Goal: Transaction & Acquisition: Obtain resource

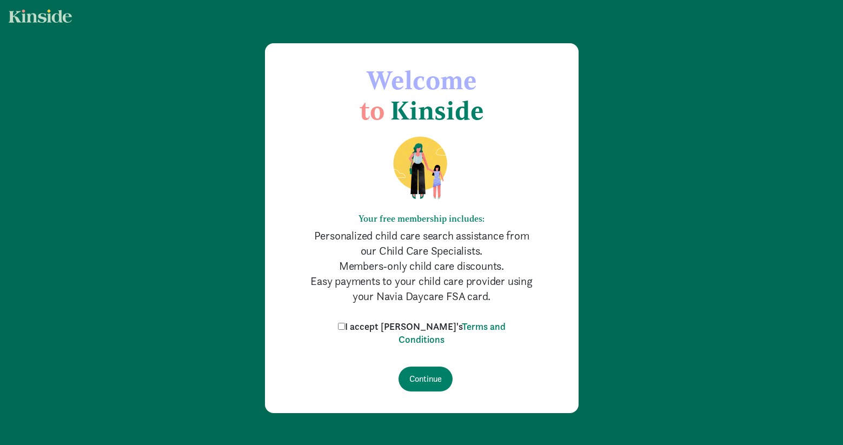
drag, startPoint x: 363, startPoint y: 327, endPoint x: 380, endPoint y: 352, distance: 29.9
click at [345, 327] on input "I accept [PERSON_NAME]'s Terms and Conditions" at bounding box center [341, 326] width 7 height 7
checkbox input "true"
click at [417, 382] on input "Continue" at bounding box center [426, 379] width 54 height 25
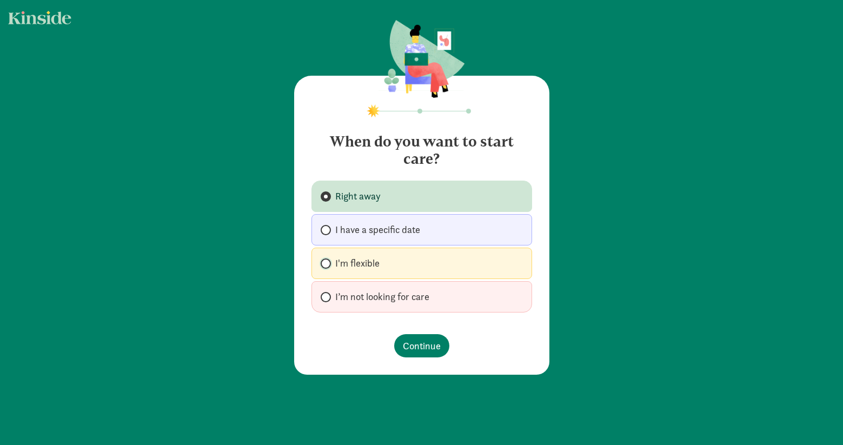
click at [326, 264] on input "I'm flexible" at bounding box center [324, 263] width 7 height 7
radio input "true"
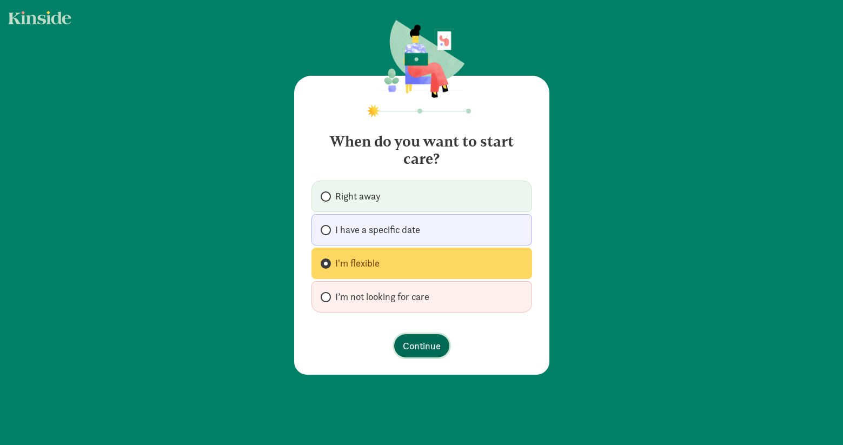
click at [418, 344] on span "Continue" at bounding box center [422, 346] width 38 height 15
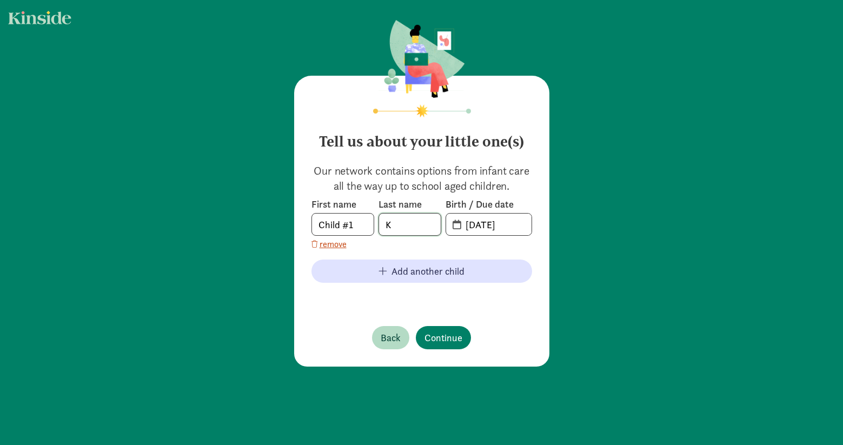
click at [401, 227] on input "K" at bounding box center [410, 225] width 62 height 22
drag, startPoint x: 401, startPoint y: 227, endPoint x: 371, endPoint y: 225, distance: 30.4
click at [371, 225] on div "First name Child #1 Last name K Birth / Due date 09-04-2025" at bounding box center [422, 217] width 221 height 38
type input "Choudhary"
drag, startPoint x: 367, startPoint y: 222, endPoint x: 319, endPoint y: 223, distance: 48.7
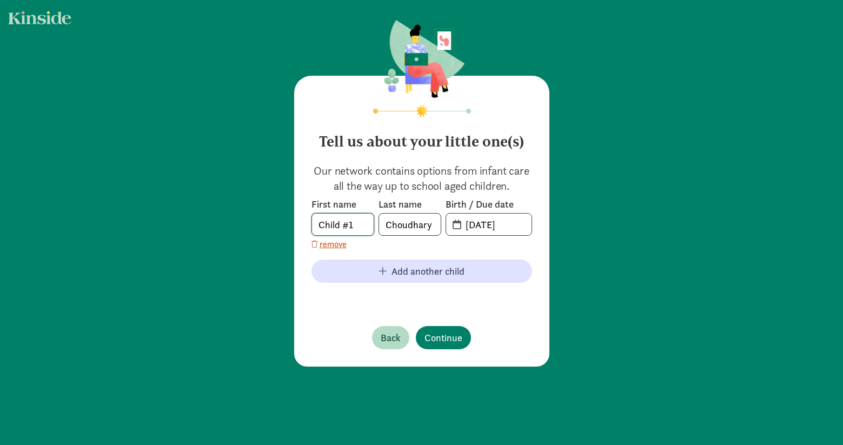
click at [319, 223] on input "Child #1" at bounding box center [343, 225] width 62 height 22
type input "Riaan"
click at [477, 226] on input "09-04-2025" at bounding box center [495, 225] width 72 height 22
click at [458, 224] on span "09-04-2025" at bounding box center [488, 225] width 85 height 22
click at [476, 226] on input "20-25-0904" at bounding box center [495, 225] width 72 height 22
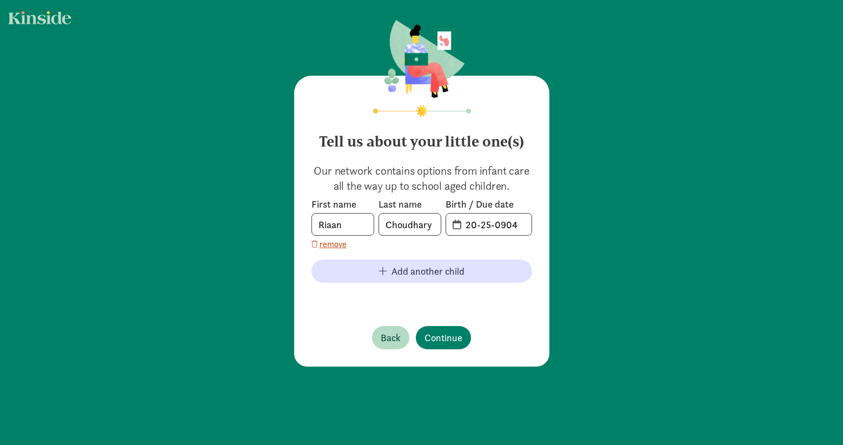
click at [457, 225] on span "20-25-0904" at bounding box center [488, 225] width 85 height 22
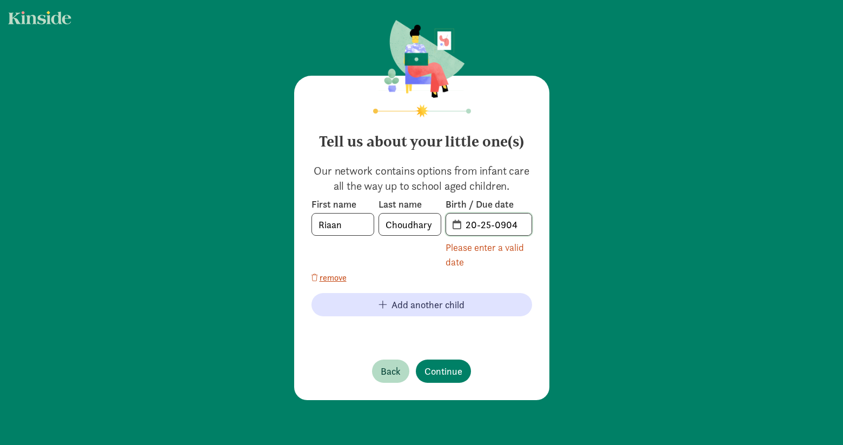
drag, startPoint x: 491, startPoint y: 225, endPoint x: 467, endPoint y: 226, distance: 23.8
click at [489, 225] on input "20-25-0904" at bounding box center [495, 225] width 72 height 22
drag, startPoint x: 466, startPoint y: 226, endPoint x: 538, endPoint y: 227, distance: 71.4
click at [538, 227] on div "Tell us about your little one(s) Our network contains options from infant care …" at bounding box center [421, 238] width 255 height 325
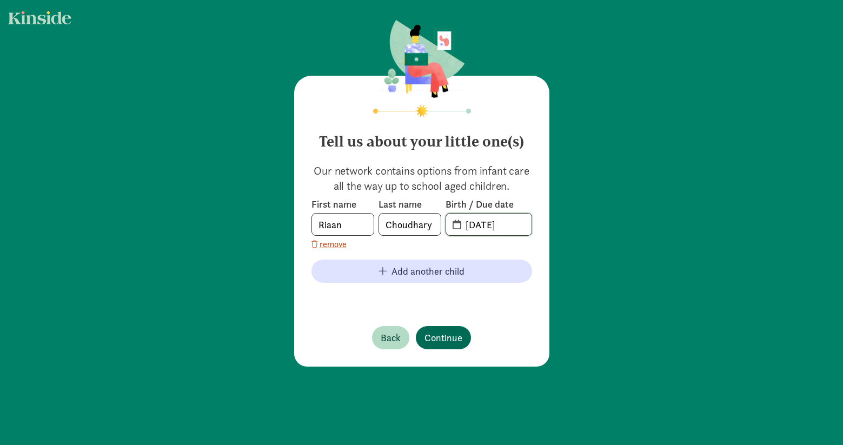
type input "06-17-2024"
click at [446, 342] on span "Continue" at bounding box center [444, 338] width 38 height 15
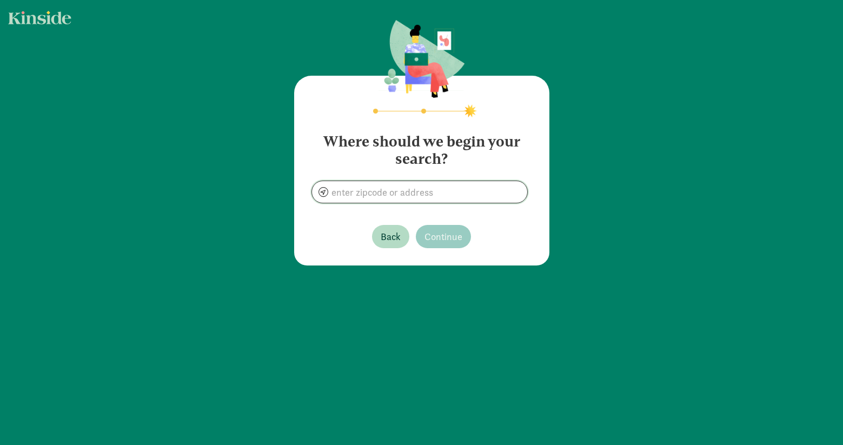
click at [411, 197] on input at bounding box center [419, 192] width 215 height 22
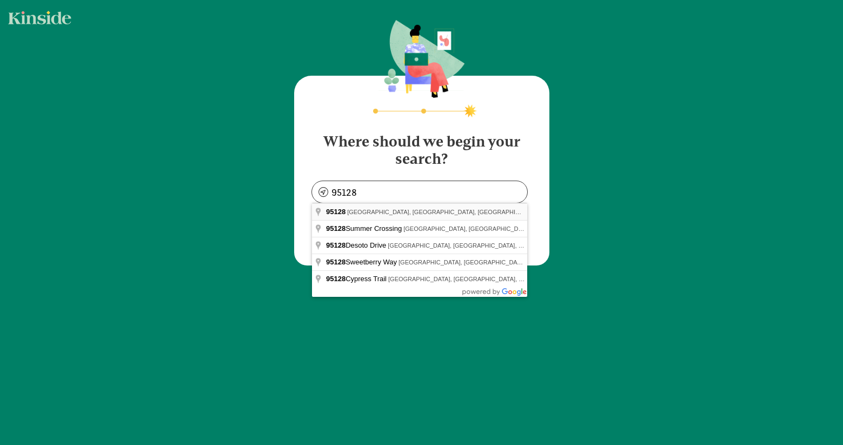
type input "San Jose, CA 95128, USA"
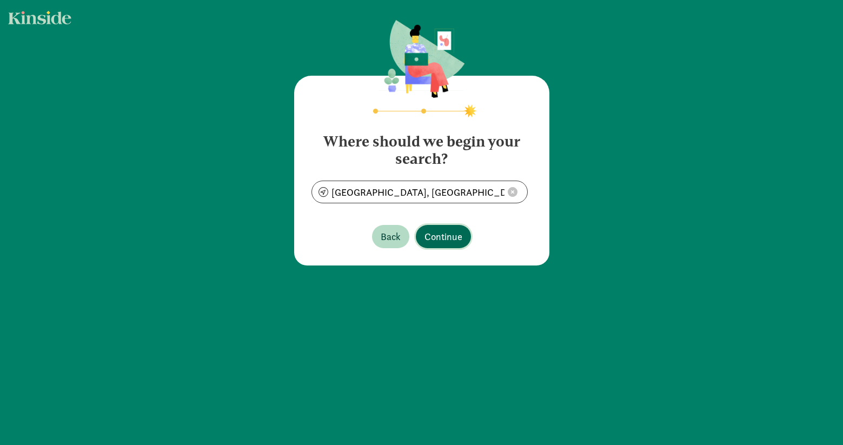
click at [432, 239] on span "Continue" at bounding box center [444, 236] width 38 height 15
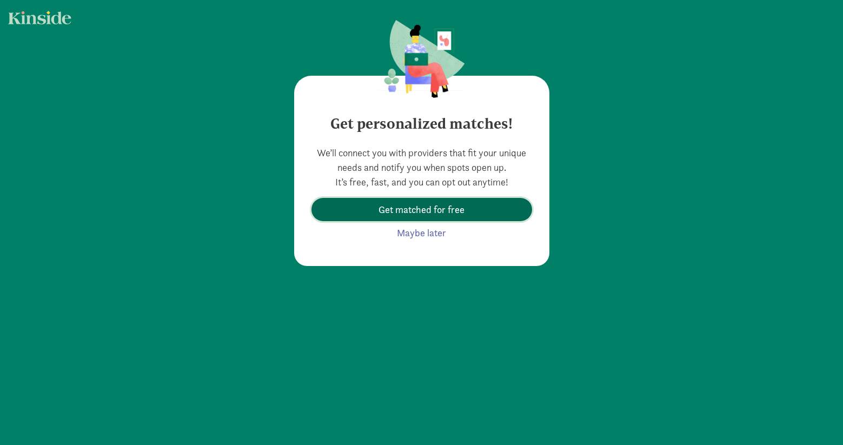
click at [456, 212] on span "Get matched for free" at bounding box center [422, 209] width 86 height 15
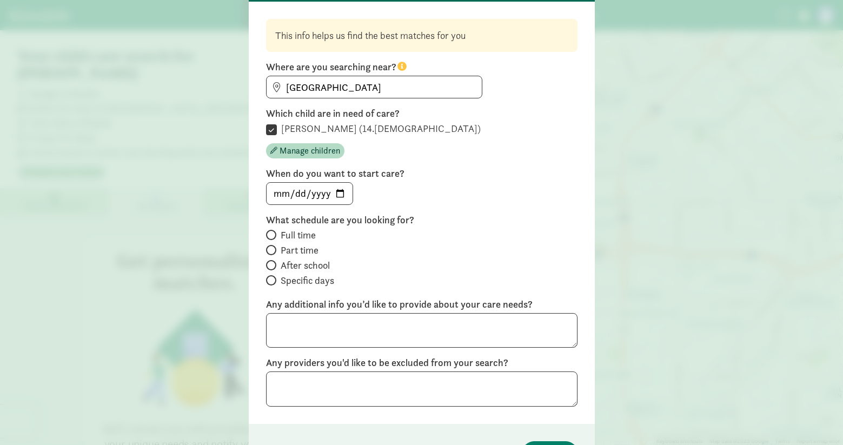
scroll to position [73, 0]
click at [272, 279] on input "Specific days" at bounding box center [269, 279] width 7 height 7
radio input "true"
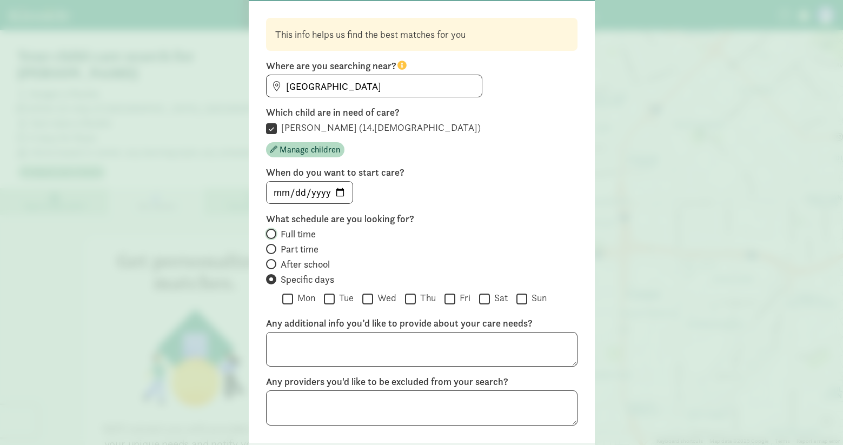
click at [273, 234] on input "Full time" at bounding box center [269, 233] width 7 height 7
radio input "true"
radio input "false"
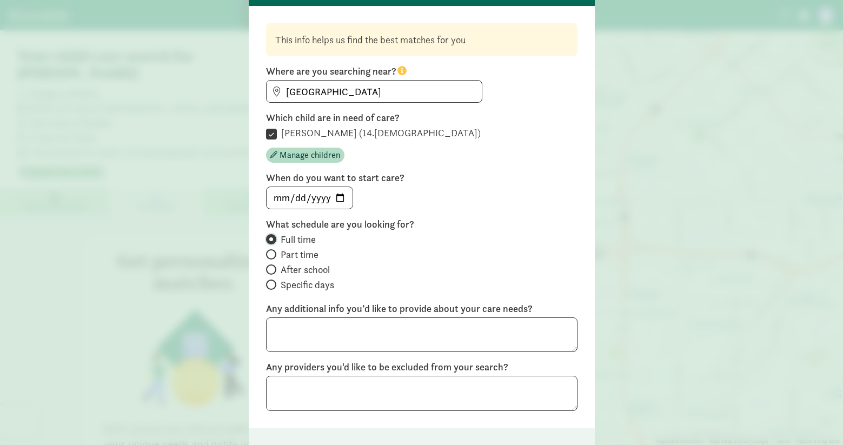
scroll to position [70, 0]
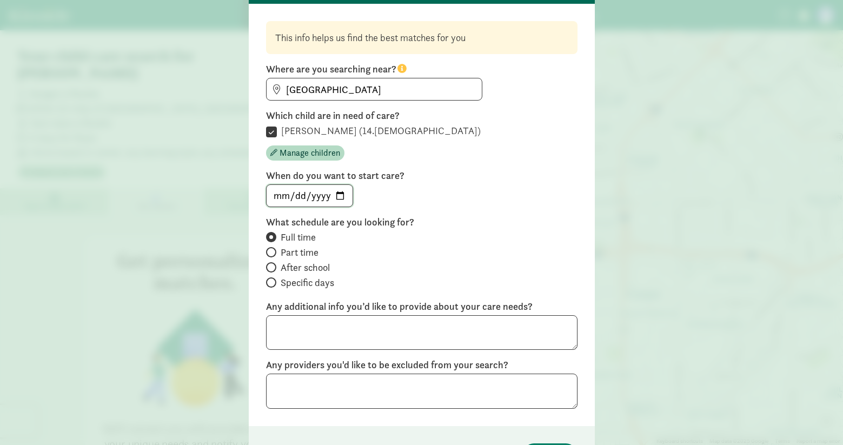
click at [345, 196] on input "date" at bounding box center [310, 196] width 86 height 22
type input "2025-11-03"
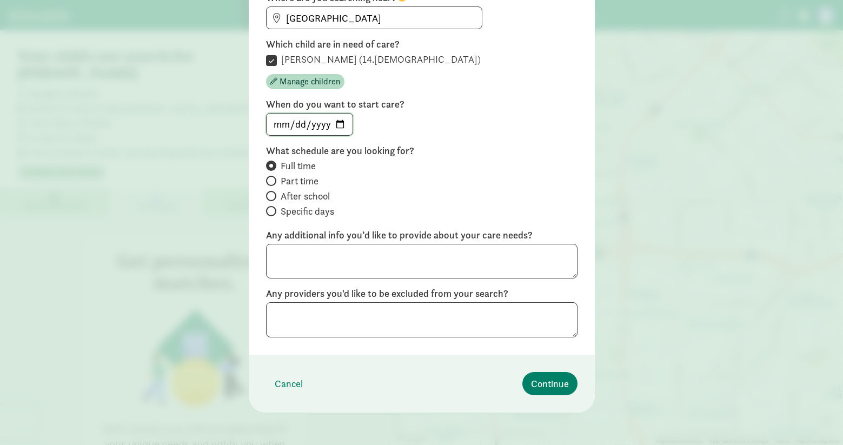
scroll to position [142, 0]
click at [545, 385] on span "Continue" at bounding box center [550, 382] width 38 height 15
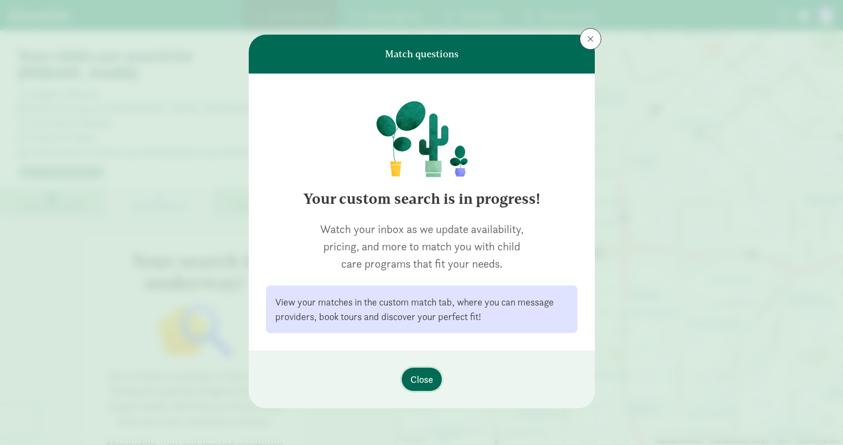
scroll to position [2, 0]
click at [424, 377] on span "Close" at bounding box center [422, 379] width 23 height 15
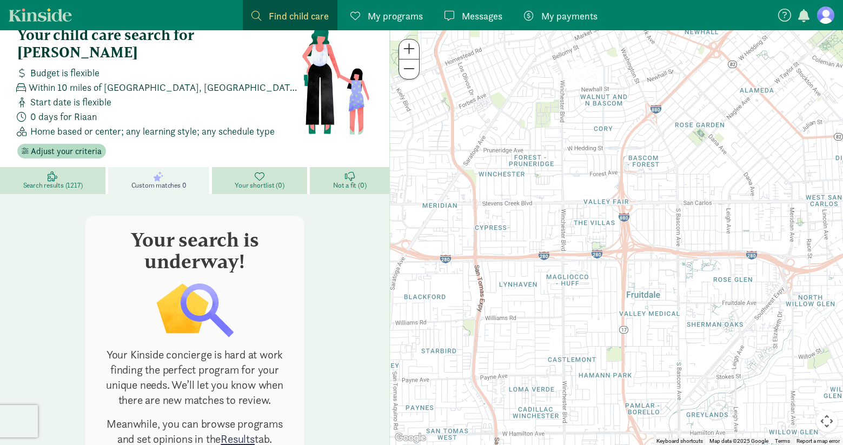
scroll to position [0, 0]
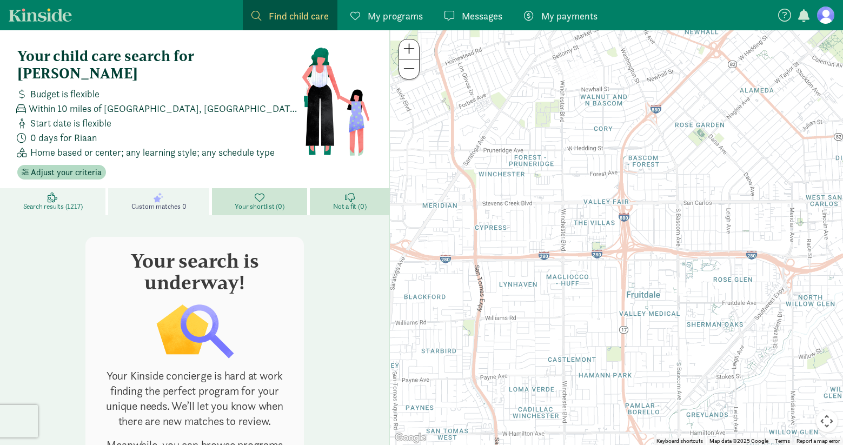
click at [38, 202] on span "Search results (1217)" at bounding box center [53, 206] width 60 height 9
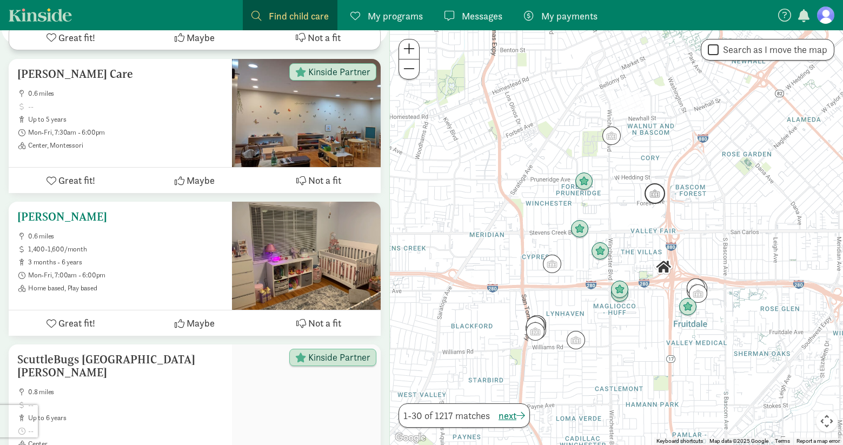
scroll to position [2064, 0]
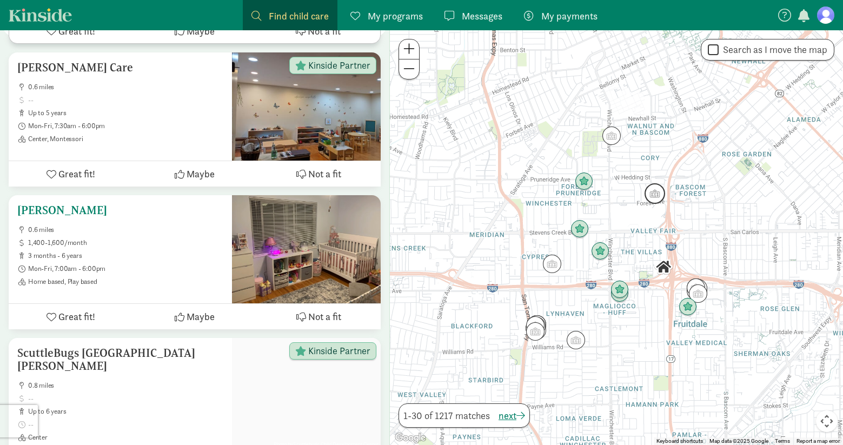
click at [62, 204] on h5 "Adeli, Hamideh" at bounding box center [120, 210] width 206 height 13
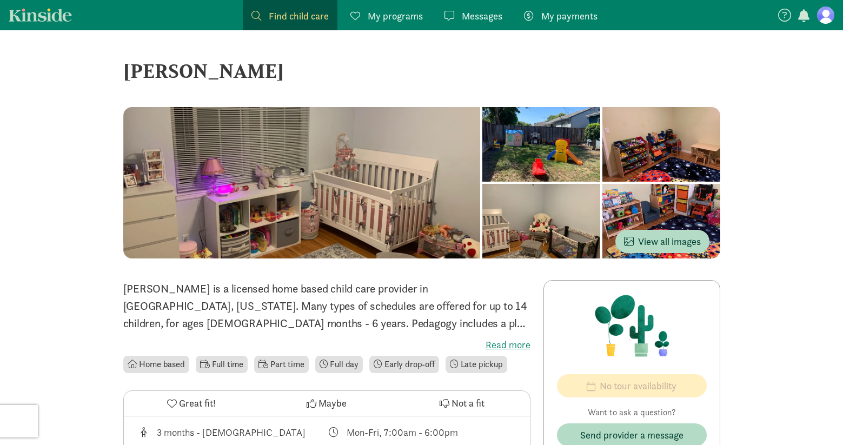
click at [263, 205] on div at bounding box center [302, 182] width 358 height 151
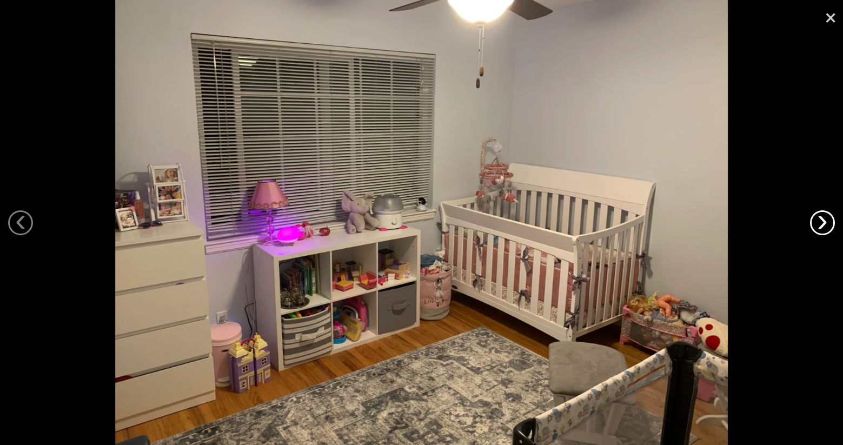
click at [831, 216] on link "›" at bounding box center [822, 222] width 25 height 25
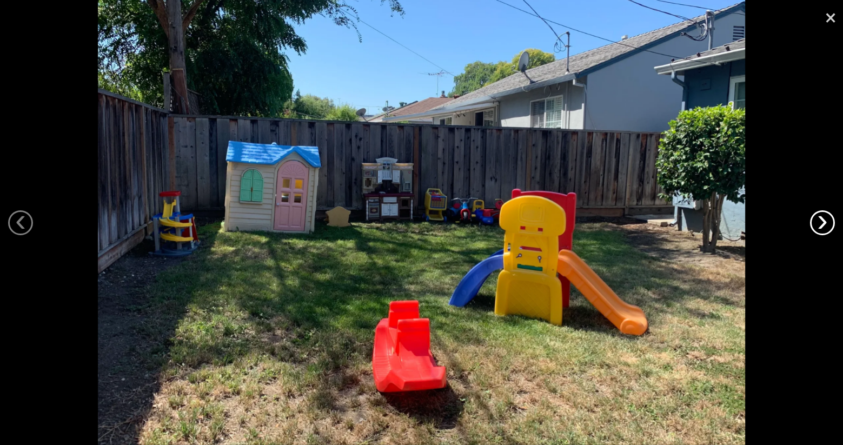
click at [819, 225] on link "›" at bounding box center [822, 222] width 25 height 25
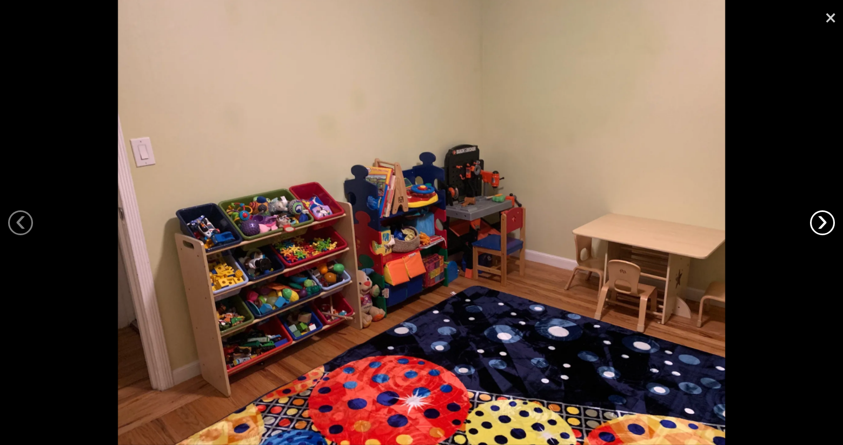
click at [819, 225] on link "›" at bounding box center [822, 222] width 25 height 25
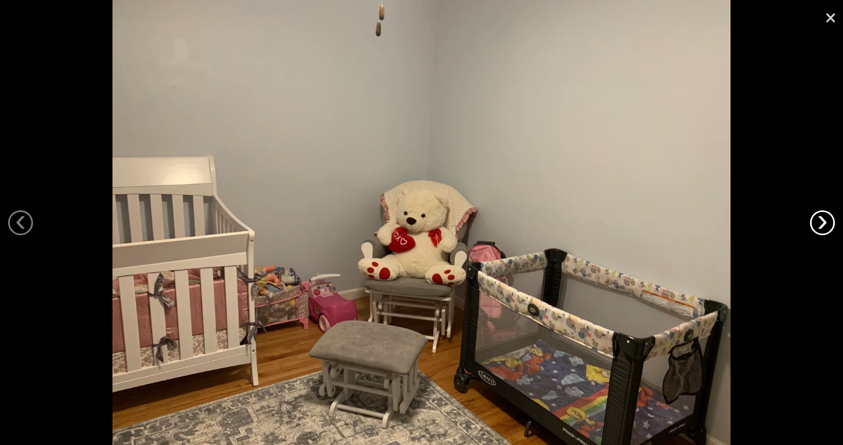
click at [819, 225] on link "›" at bounding box center [822, 222] width 25 height 25
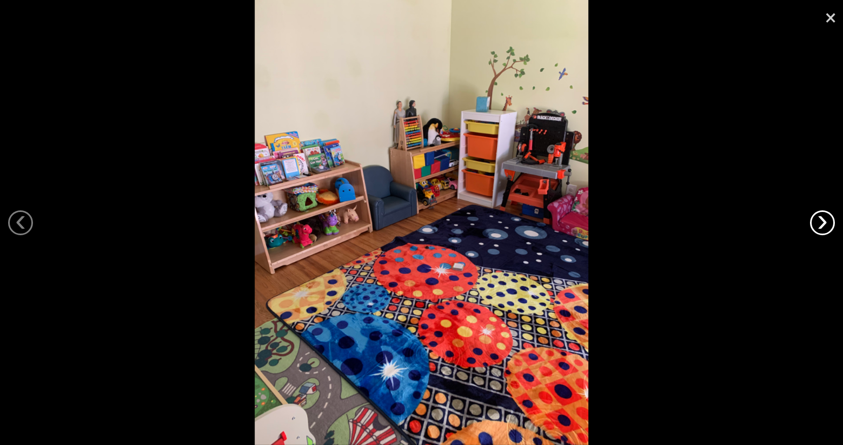
click at [819, 225] on link "›" at bounding box center [822, 222] width 25 height 25
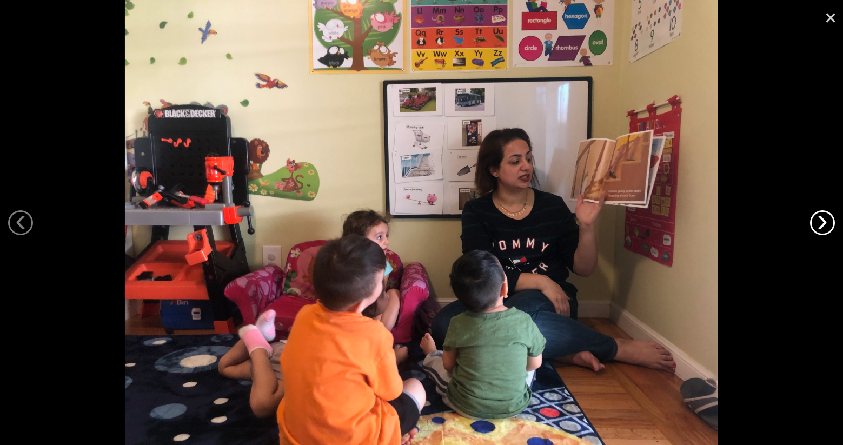
click at [819, 225] on link "›" at bounding box center [822, 222] width 25 height 25
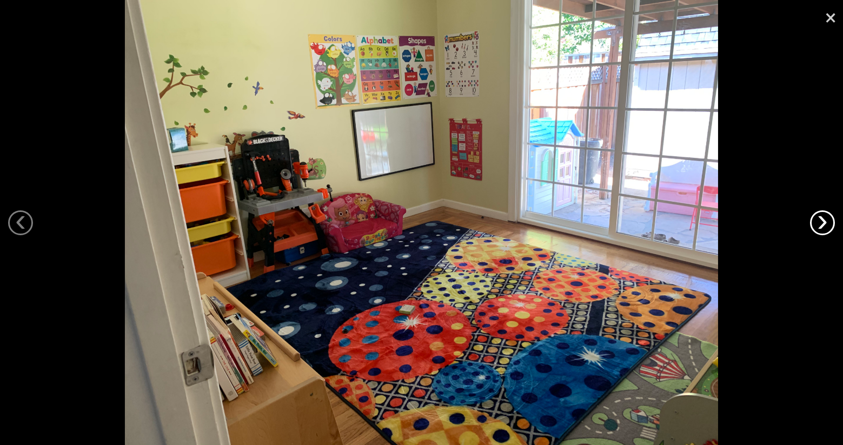
click at [819, 225] on link "›" at bounding box center [822, 222] width 25 height 25
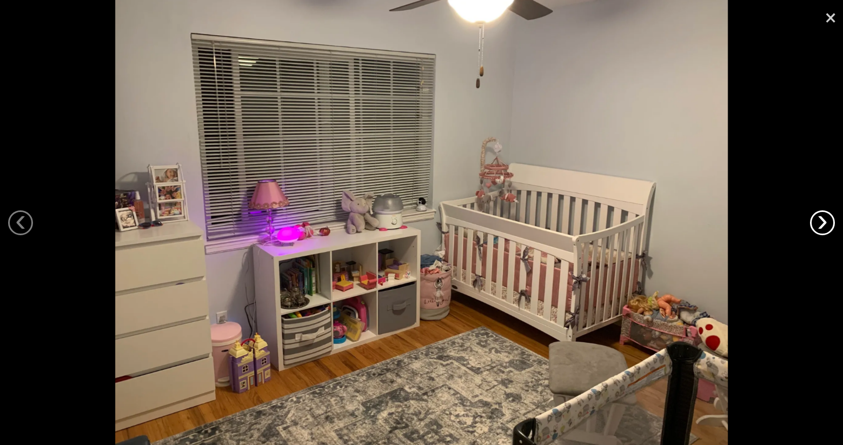
click at [819, 225] on link "›" at bounding box center [822, 222] width 25 height 25
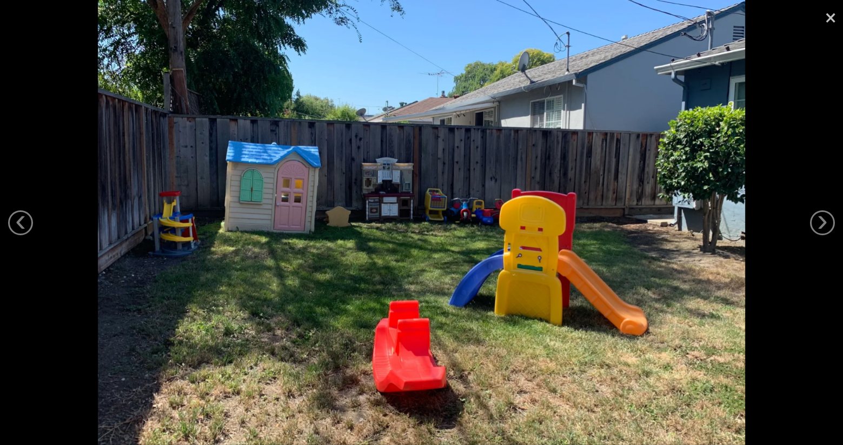
click at [827, 18] on link "×" at bounding box center [831, 16] width 25 height 32
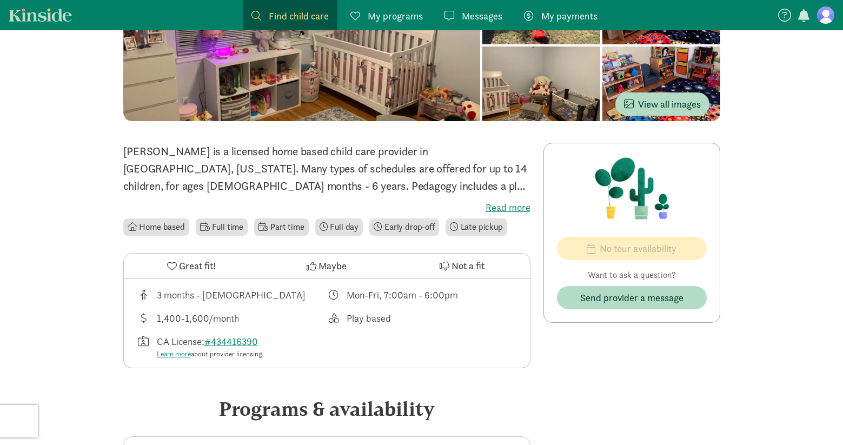
scroll to position [140, 0]
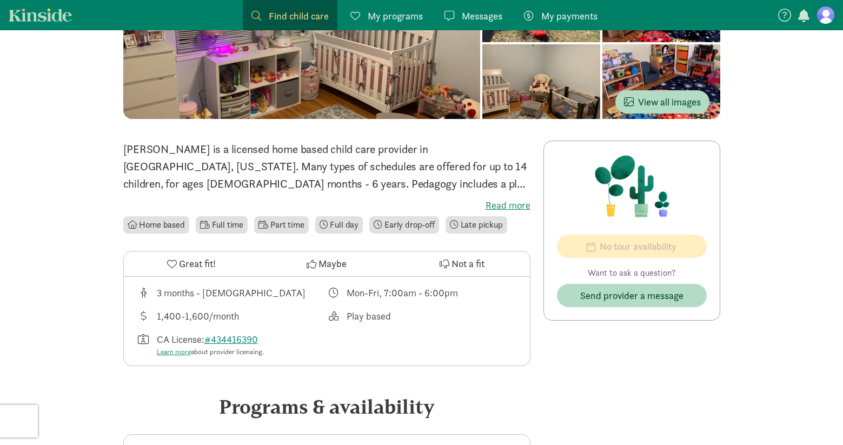
click at [514, 204] on label "Read more" at bounding box center [326, 205] width 407 height 13
click at [0, 0] on input "Read more" at bounding box center [0, 0] width 0 height 0
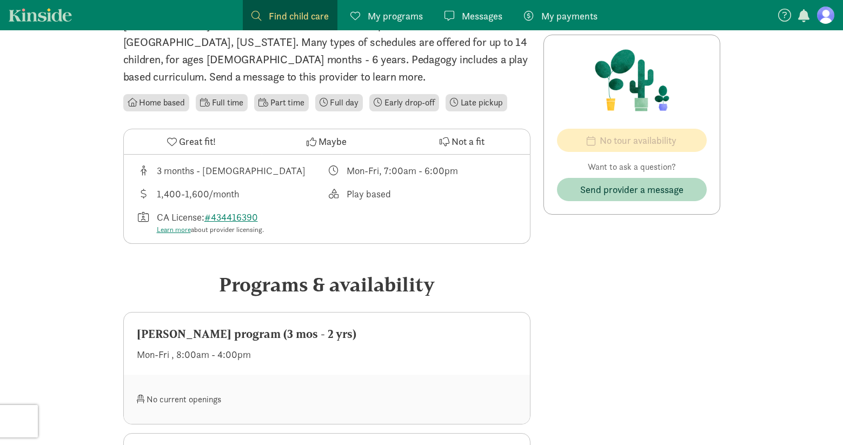
scroll to position [0, 0]
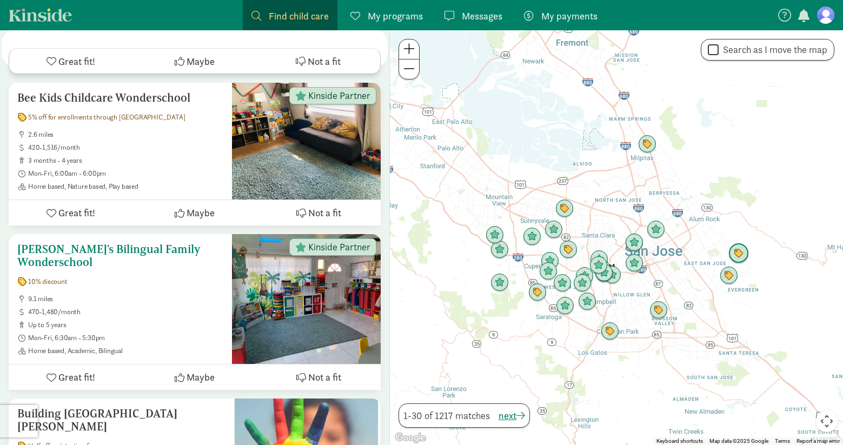
scroll to position [2114, 0]
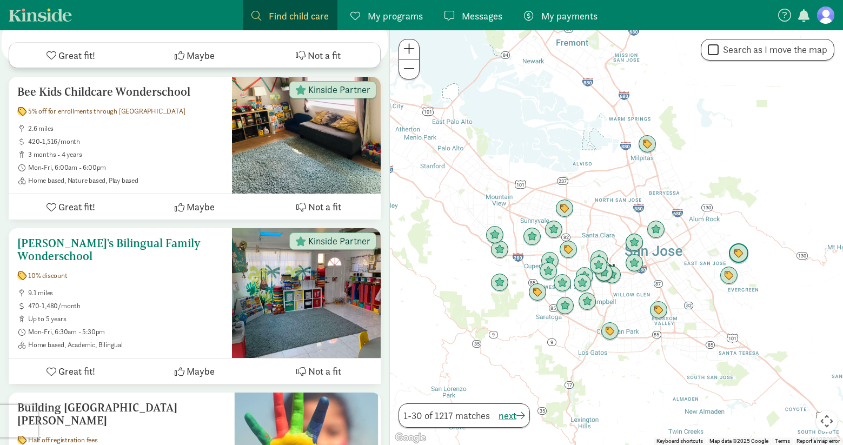
click at [171, 237] on h5 "Aisha's Bilingual Family Wonderschool" at bounding box center [120, 250] width 206 height 26
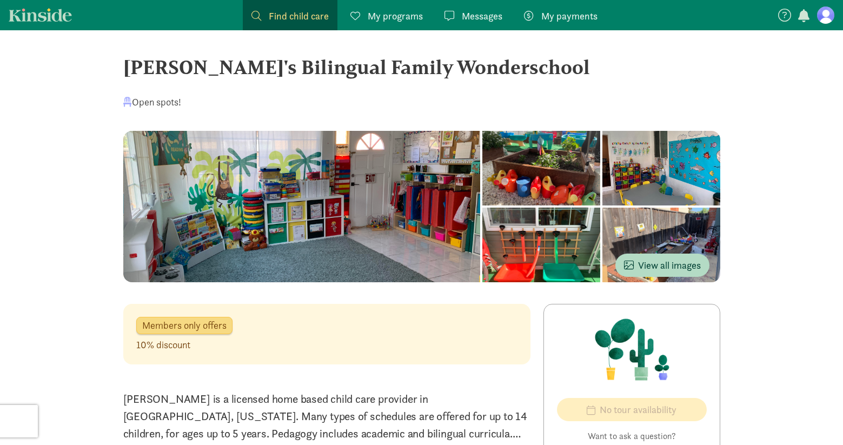
click at [235, 207] on div at bounding box center [302, 206] width 358 height 151
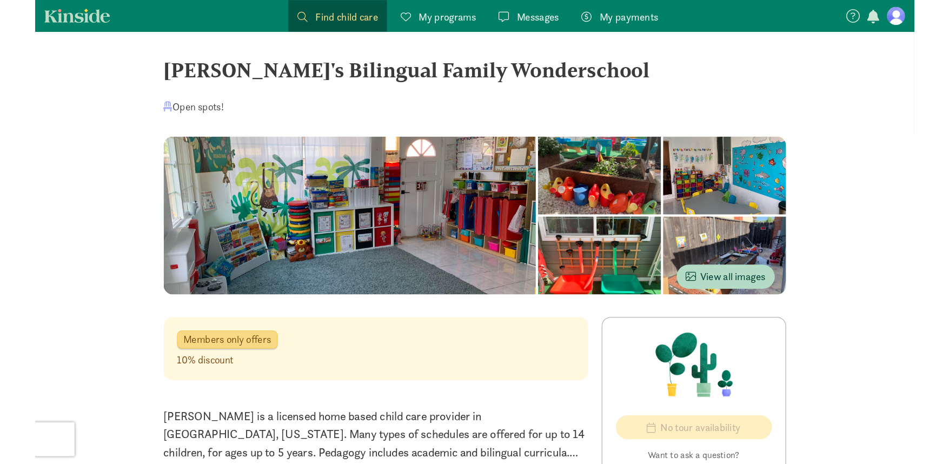
scroll to position [1, 0]
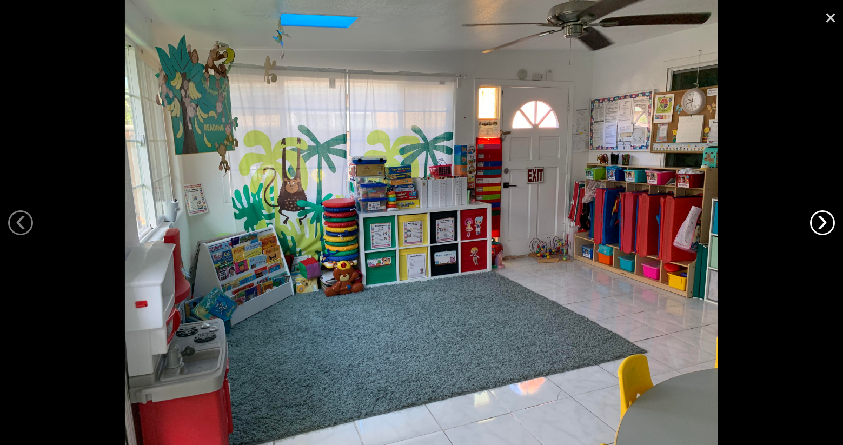
click at [824, 219] on link "›" at bounding box center [822, 222] width 25 height 25
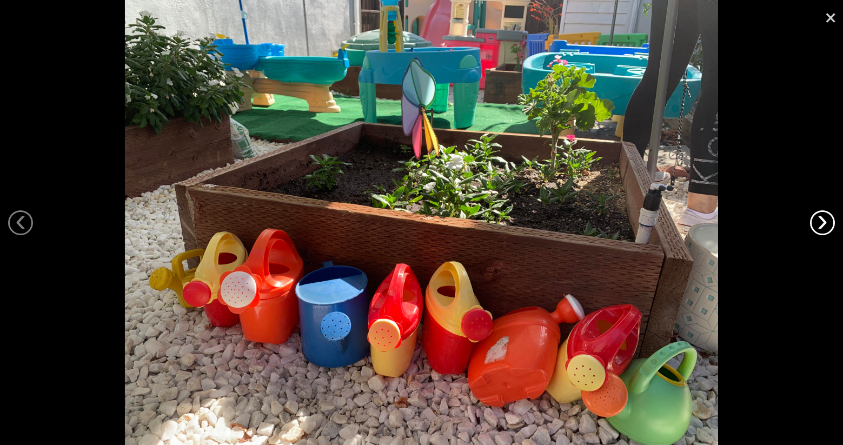
click at [822, 219] on link "›" at bounding box center [822, 222] width 25 height 25
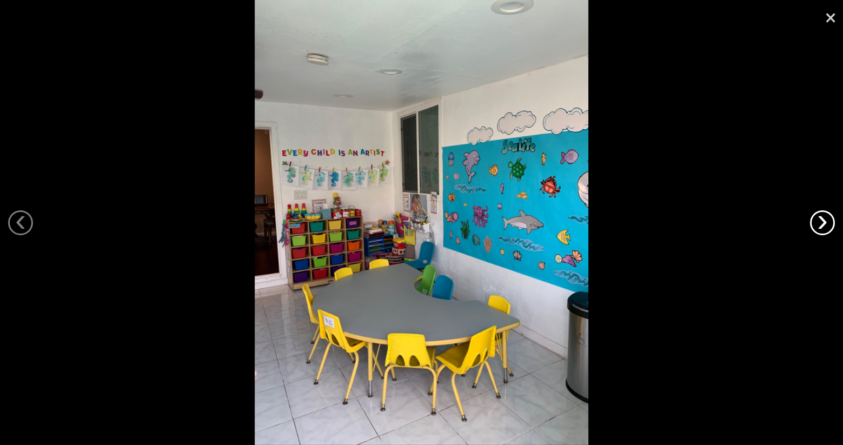
click at [822, 219] on link "›" at bounding box center [822, 222] width 25 height 25
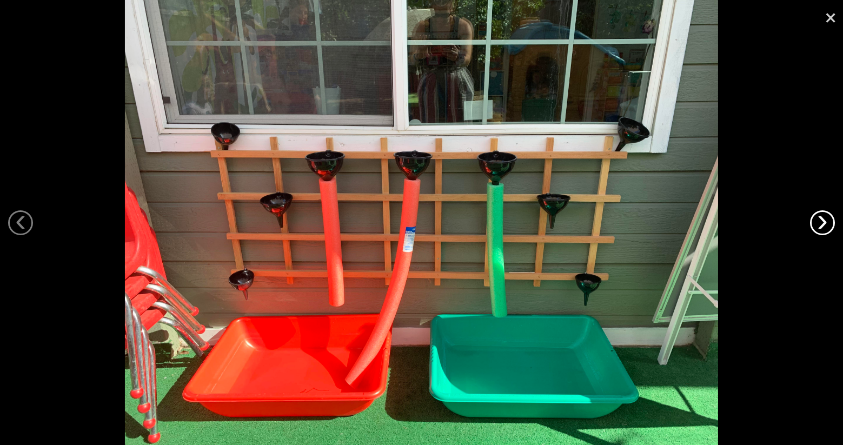
click at [822, 219] on link "›" at bounding box center [822, 222] width 25 height 25
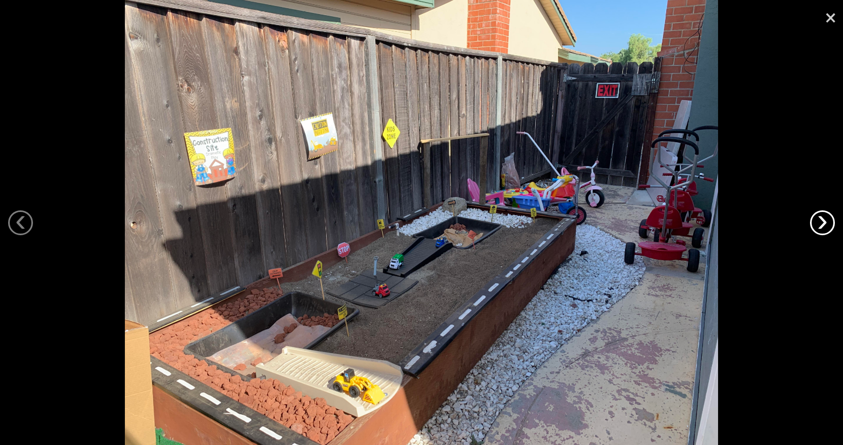
click at [822, 219] on link "›" at bounding box center [822, 222] width 25 height 25
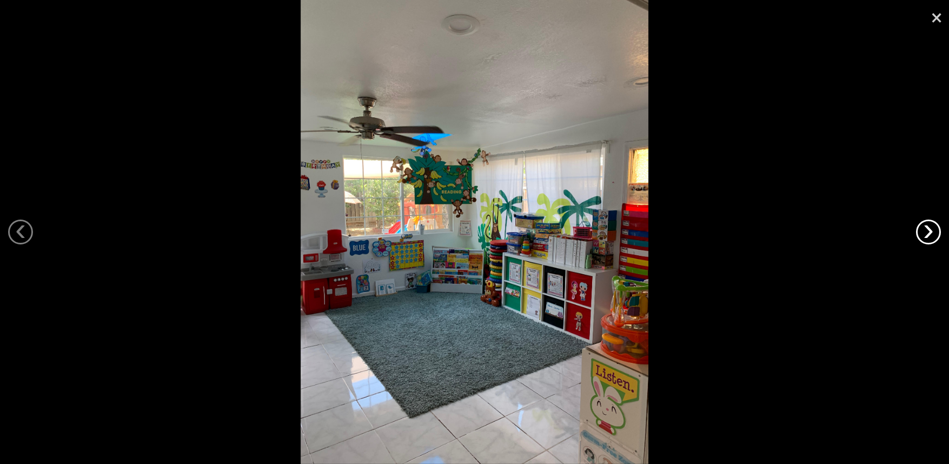
click at [843, 232] on link "›" at bounding box center [928, 232] width 25 height 25
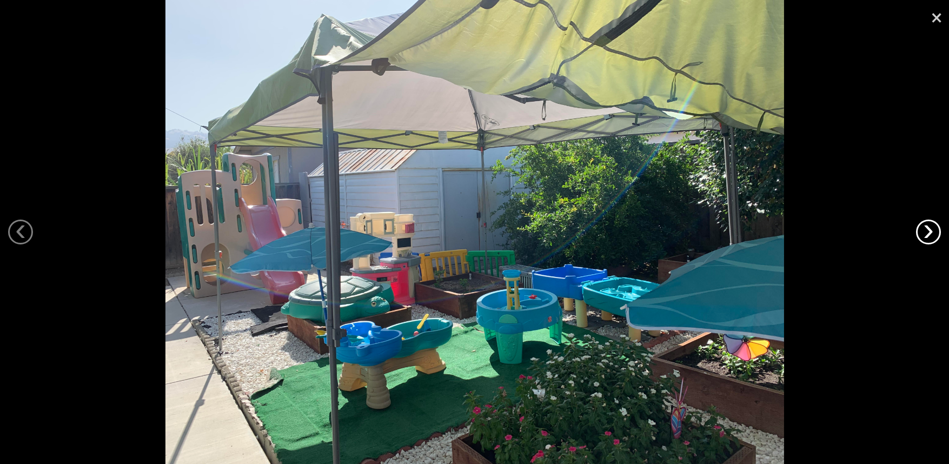
click at [843, 232] on link "›" at bounding box center [928, 232] width 25 height 25
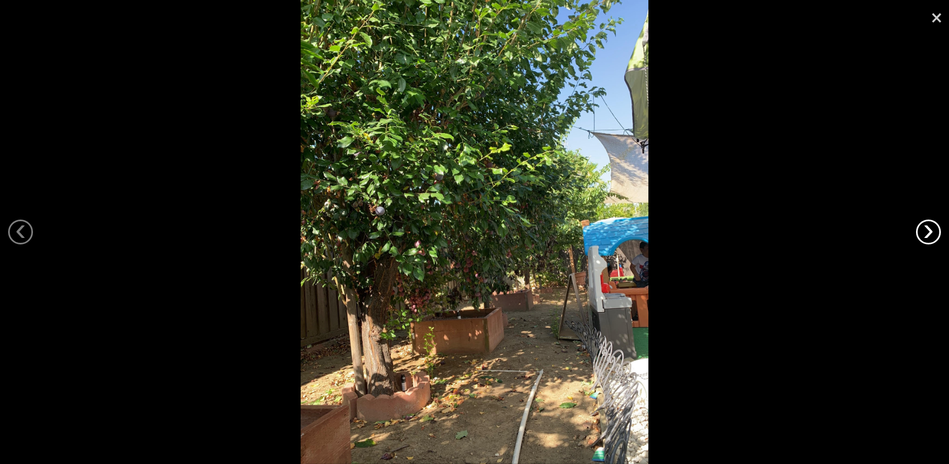
click at [843, 232] on link "›" at bounding box center [928, 232] width 25 height 25
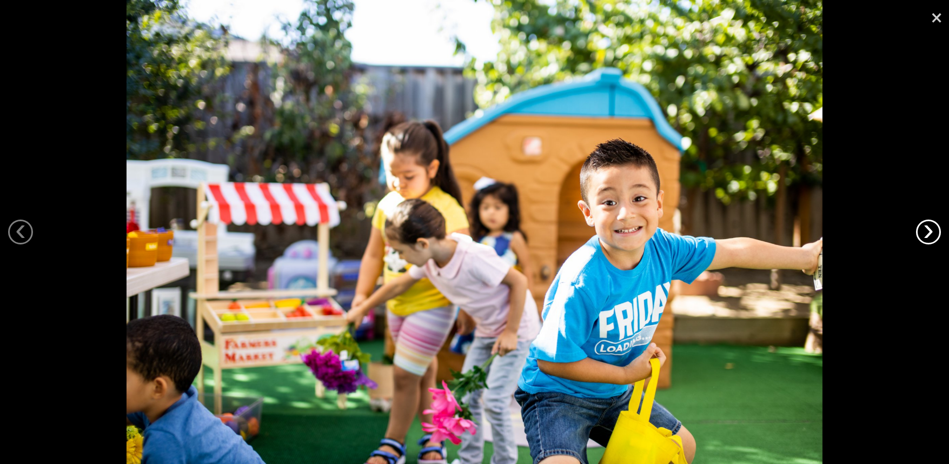
click at [843, 232] on link "›" at bounding box center [928, 232] width 25 height 25
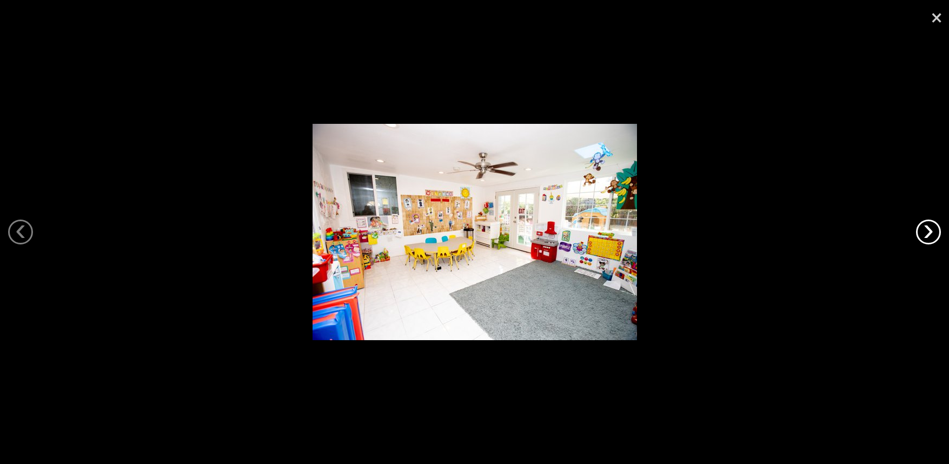
click at [843, 232] on link "›" at bounding box center [928, 232] width 25 height 25
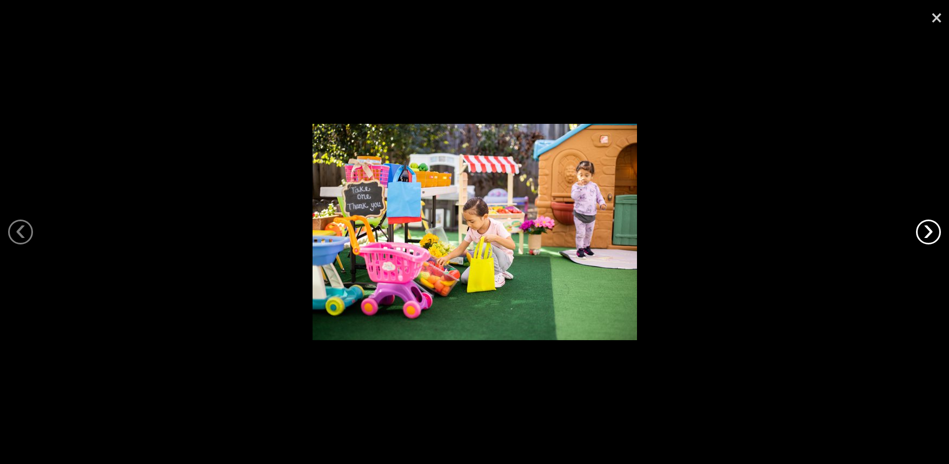
click at [843, 232] on link "›" at bounding box center [928, 232] width 25 height 25
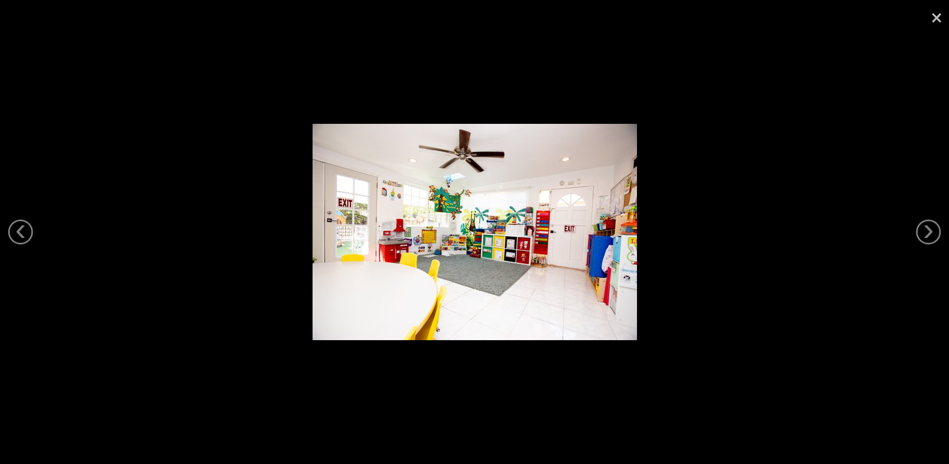
click at [843, 17] on link "×" at bounding box center [937, 16] width 25 height 32
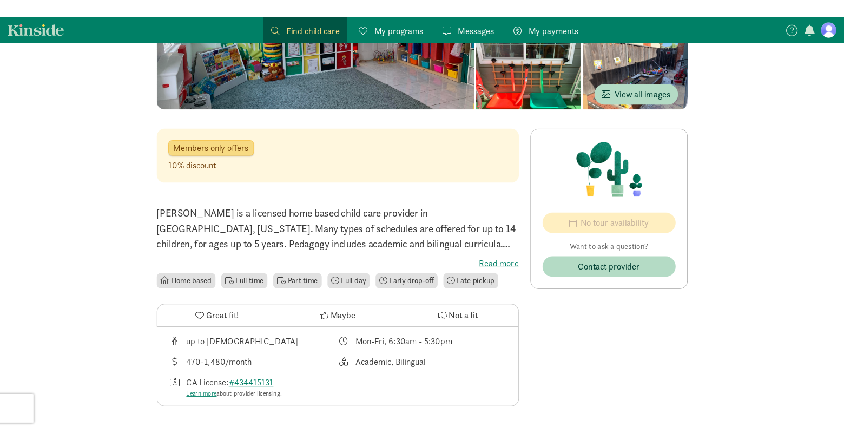
scroll to position [188, 0]
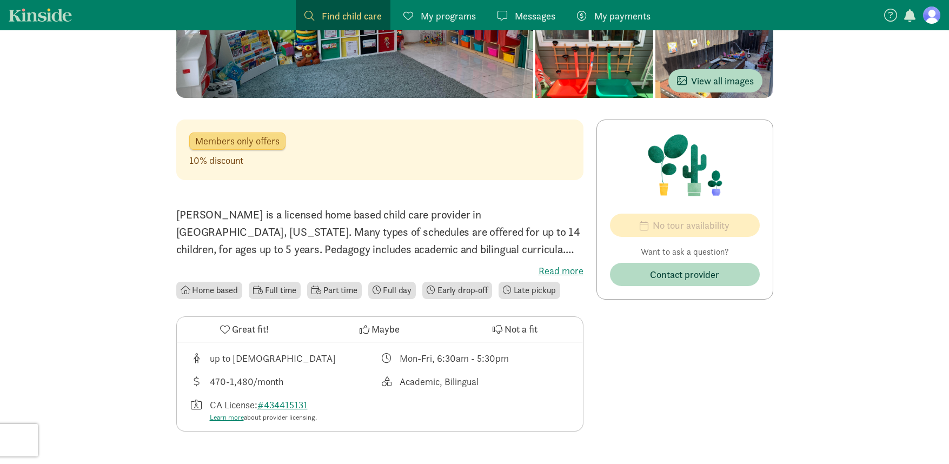
click at [566, 270] on label "Read more" at bounding box center [379, 271] width 407 height 13
click at [0, 0] on input "Read more" at bounding box center [0, 0] width 0 height 0
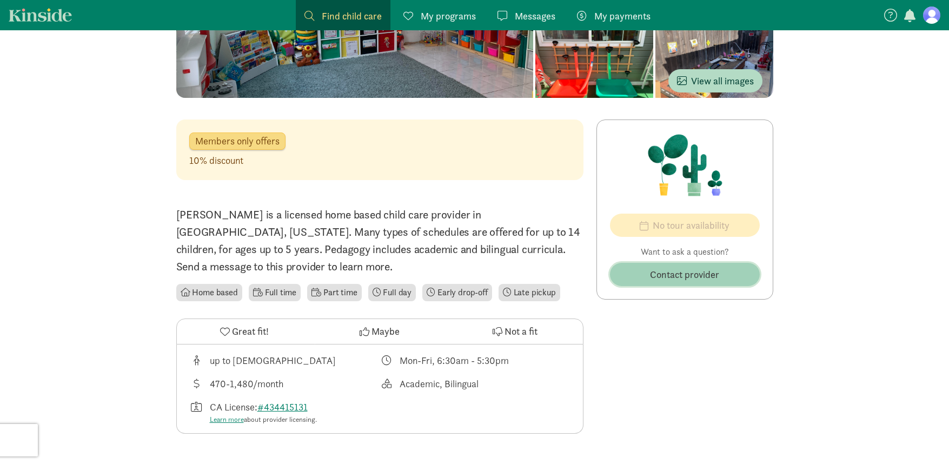
click at [678, 276] on span "Contact provider" at bounding box center [684, 274] width 69 height 15
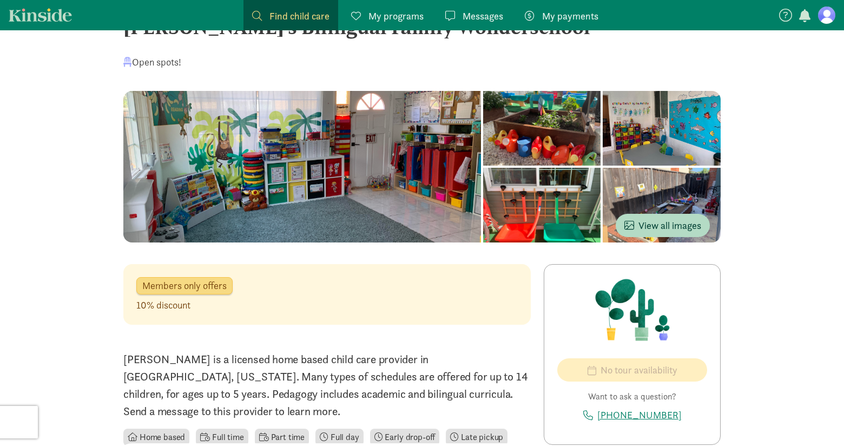
scroll to position [0, 0]
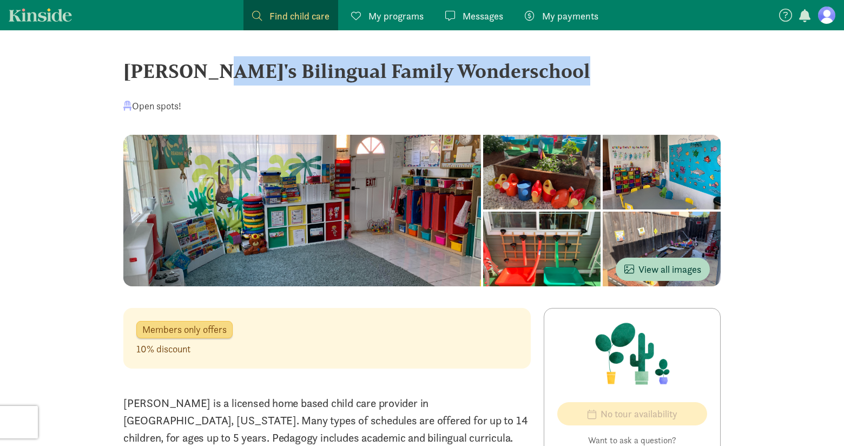
drag, startPoint x: 126, startPoint y: 70, endPoint x: 204, endPoint y: 101, distance: 84.3
click at [465, 78] on div "Aisha's Bilingual Family Wonderschool" at bounding box center [421, 70] width 597 height 29
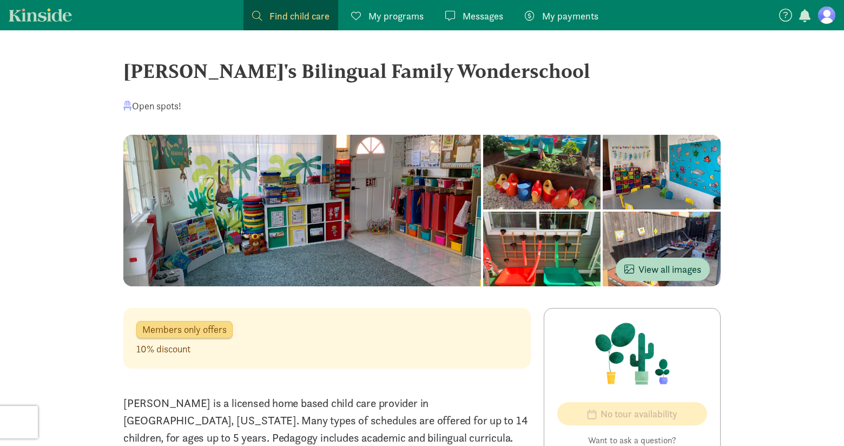
drag, startPoint x: 148, startPoint y: 106, endPoint x: 140, endPoint y: 106, distance: 8.1
click at [147, 106] on div "Open spots!" at bounding box center [152, 105] width 58 height 15
drag, startPoint x: 126, startPoint y: 106, endPoint x: 123, endPoint y: 95, distance: 11.2
click at [126, 106] on span at bounding box center [127, 106] width 9 height 10
drag, startPoint x: 124, startPoint y: 69, endPoint x: 480, endPoint y: 75, distance: 356.0
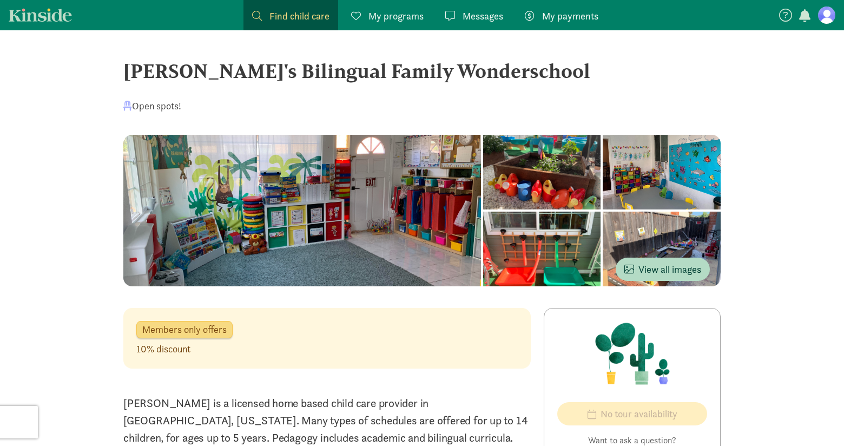
click at [480, 75] on div "Aisha's Bilingual Family Wonderschool" at bounding box center [421, 70] width 597 height 29
copy div "Aisha's Bilingual Family Wonderschool"
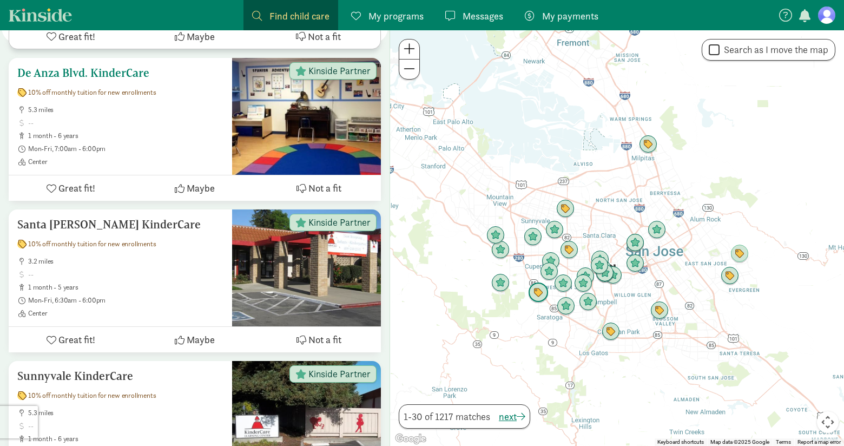
scroll to position [350, 0]
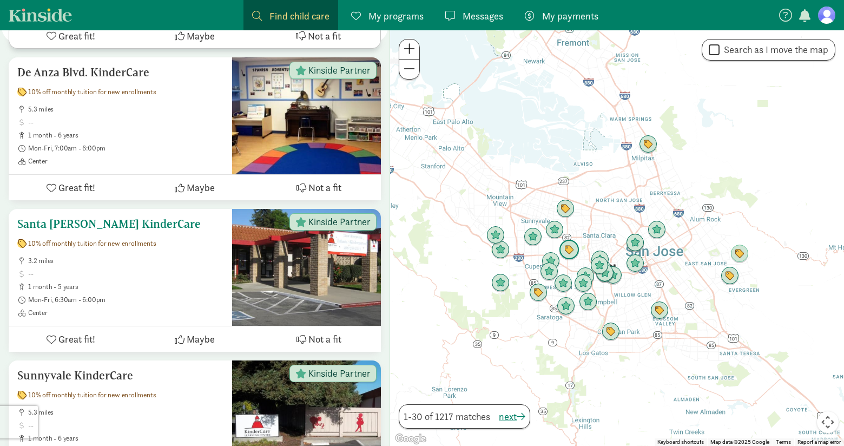
drag, startPoint x: 149, startPoint y: 204, endPoint x: 13, endPoint y: 204, distance: 135.8
click at [15, 209] on div "Santa Clara KinderCare 10% off monthly tuition for new enrollments 3.2 miles 1 …" at bounding box center [120, 267] width 223 height 117
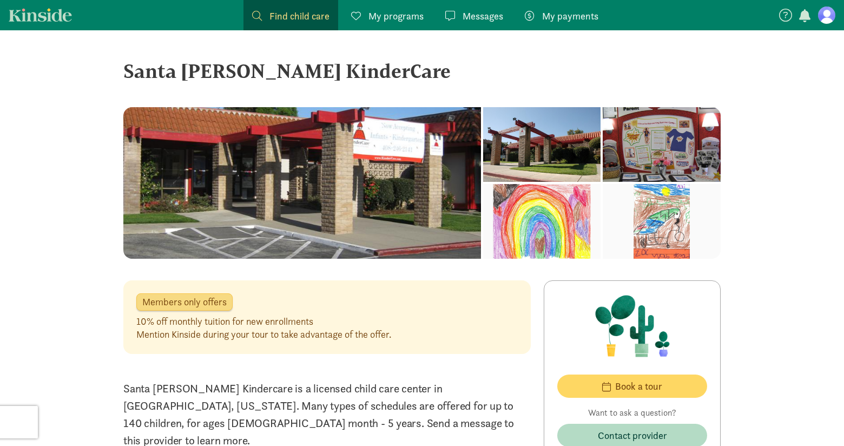
drag, startPoint x: 126, startPoint y: 69, endPoint x: 348, endPoint y: 68, distance: 221.8
click at [348, 68] on div "Santa [PERSON_NAME] KinderCare" at bounding box center [421, 70] width 597 height 29
copy div "Santa [PERSON_NAME] KinderCare"
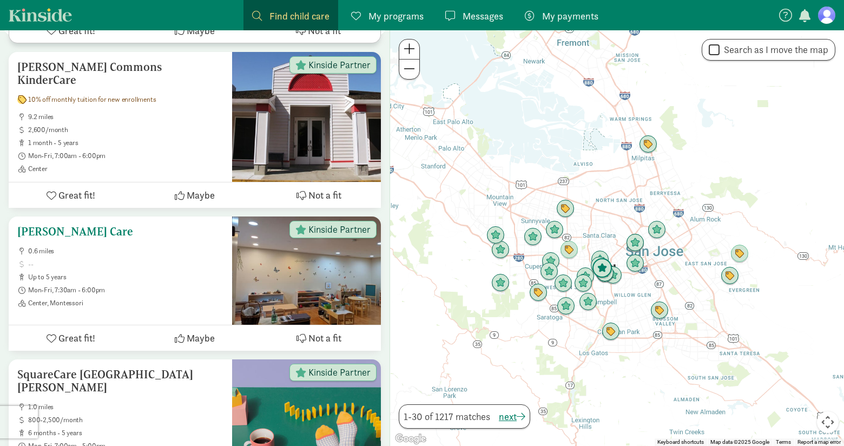
scroll to position [972, 0]
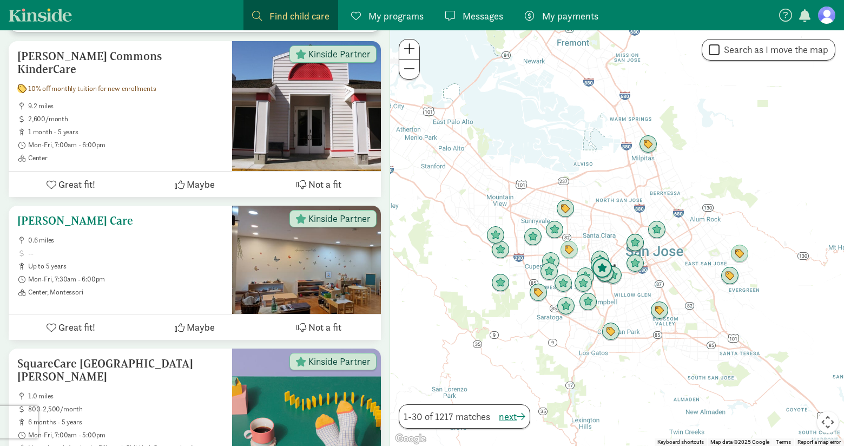
drag, startPoint x: 92, startPoint y: 193, endPoint x: 12, endPoint y: 194, distance: 79.5
click at [12, 206] on div "Santana Care 0.6 miles up to 5 years Mon-Fri, 7:30am - 6:00pm Center, Montessori" at bounding box center [120, 260] width 223 height 108
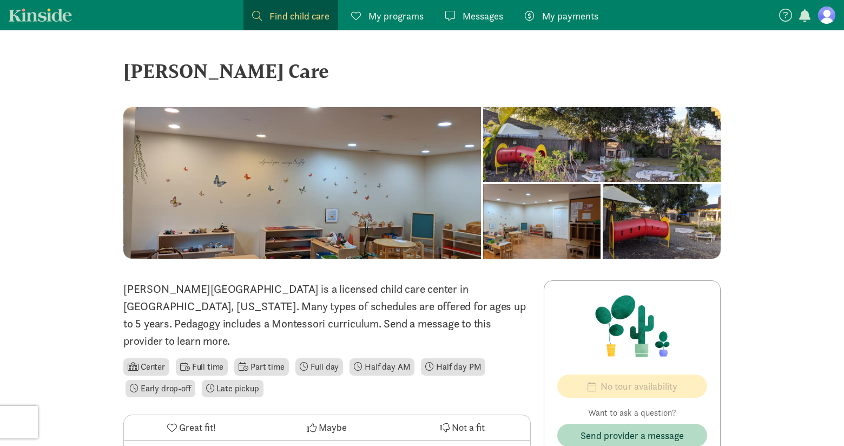
click at [386, 186] on div at bounding box center [302, 182] width 358 height 151
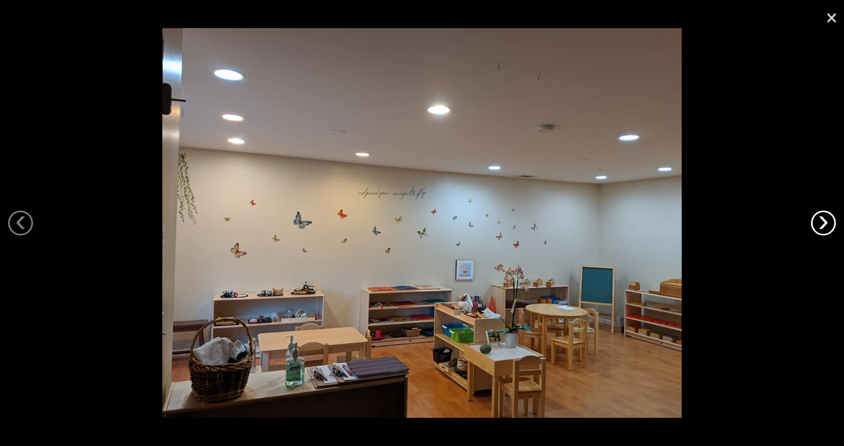
click at [824, 224] on link "›" at bounding box center [823, 222] width 25 height 25
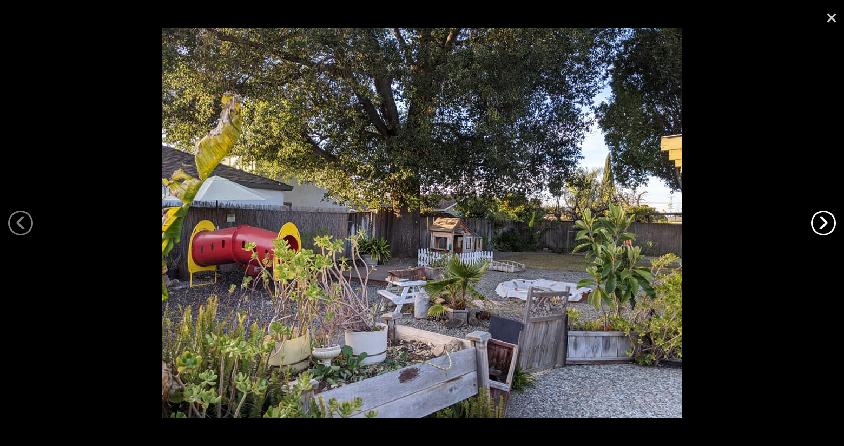
click at [824, 224] on link "›" at bounding box center [823, 222] width 25 height 25
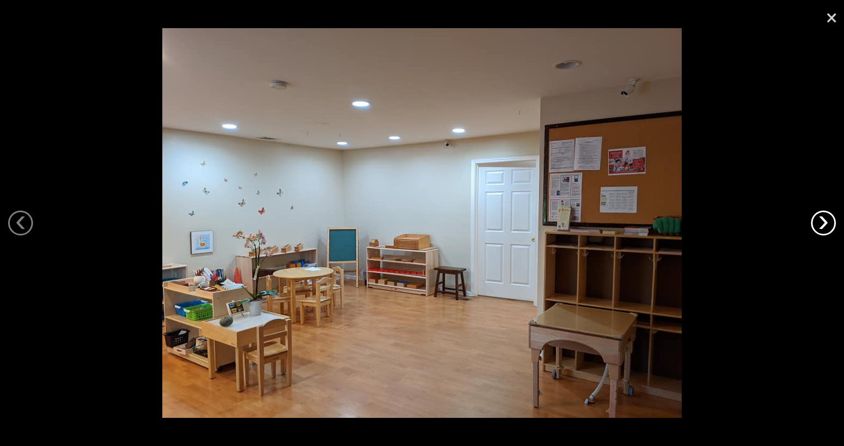
click at [824, 224] on link "›" at bounding box center [823, 222] width 25 height 25
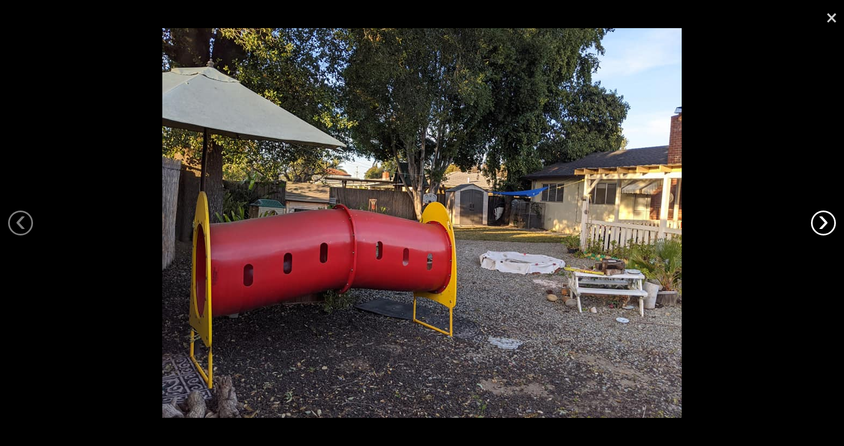
click at [824, 224] on link "›" at bounding box center [823, 222] width 25 height 25
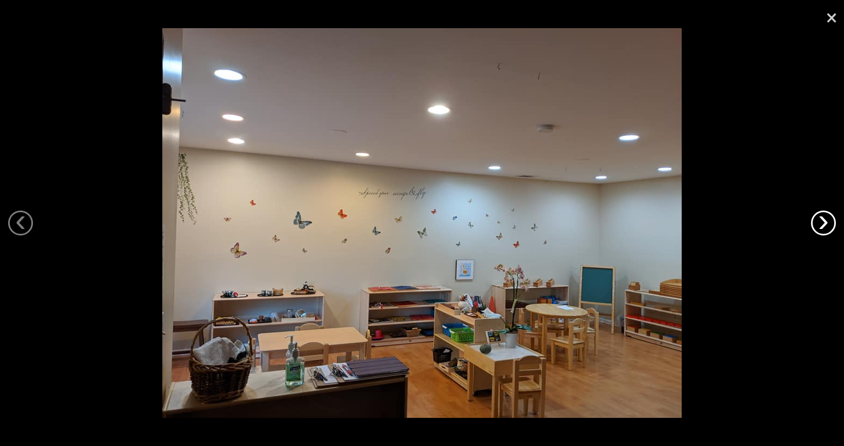
click at [824, 224] on link "›" at bounding box center [823, 222] width 25 height 25
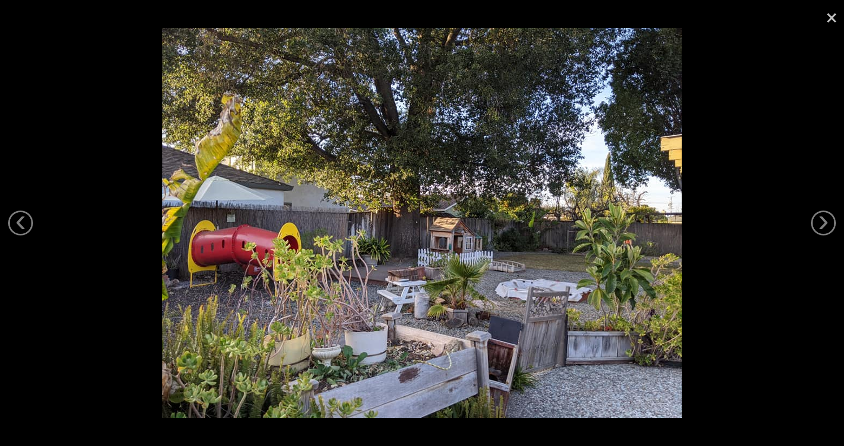
click at [829, 21] on link "×" at bounding box center [831, 16] width 25 height 32
